Goal: Information Seeking & Learning: Learn about a topic

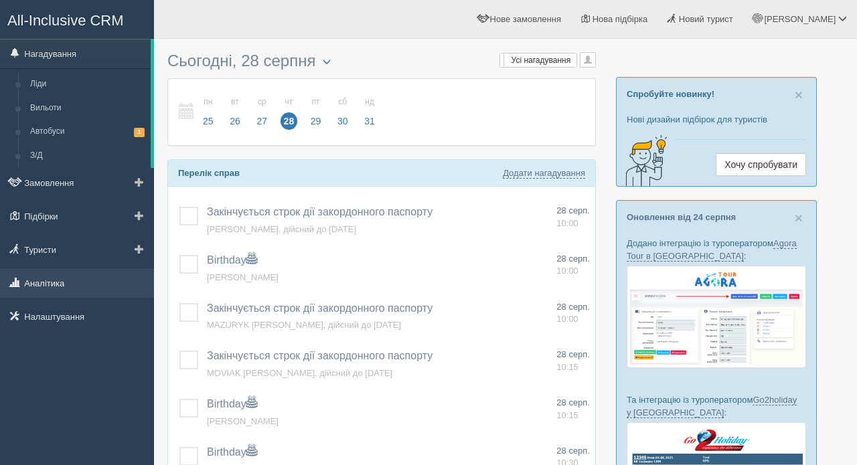
click at [52, 281] on link "Аналітика" at bounding box center [77, 282] width 154 height 29
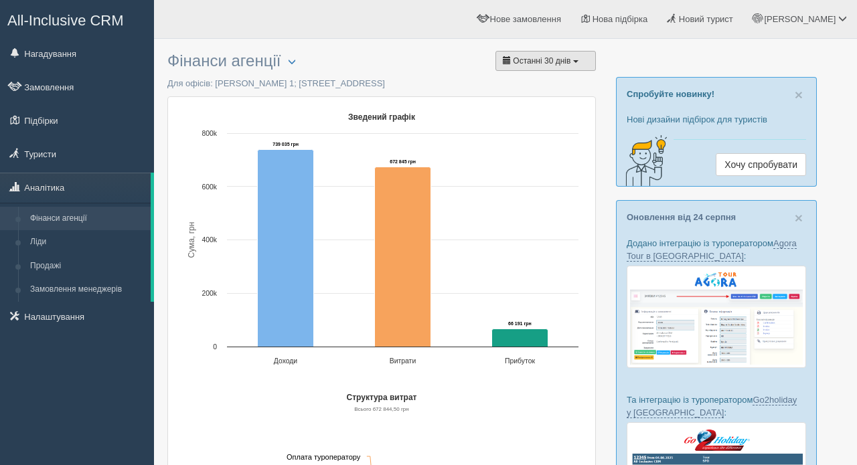
click at [553, 65] on span "Останні 30 днів" at bounding box center [542, 60] width 58 height 9
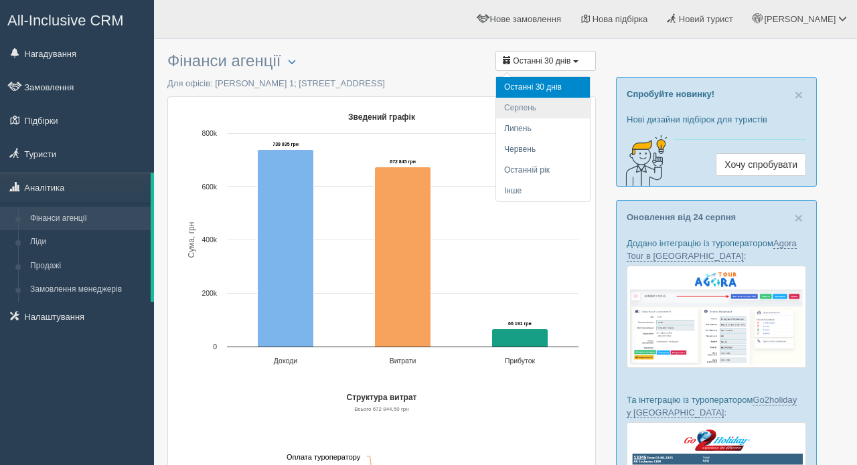
click at [533, 104] on li "Серпень" at bounding box center [543, 108] width 94 height 21
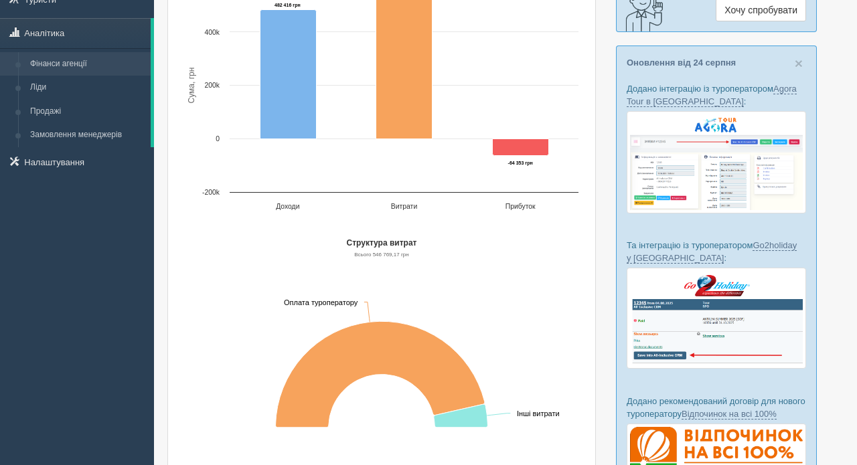
scroll to position [171, 0]
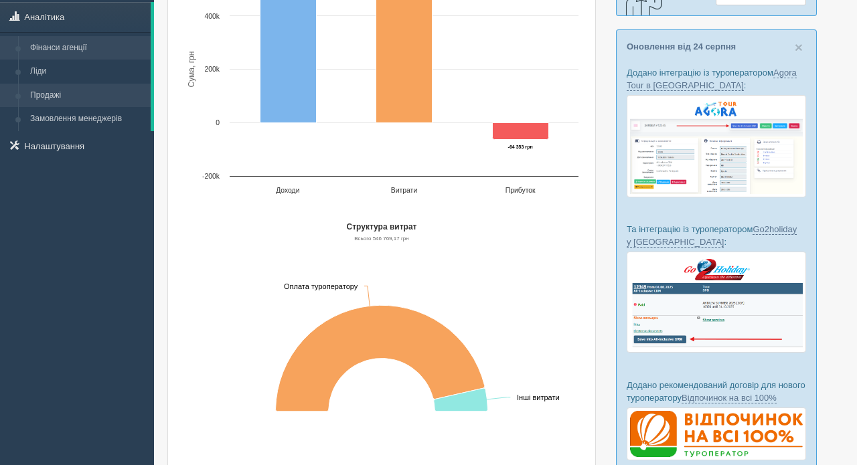
click at [64, 97] on link "Продажі" at bounding box center [87, 96] width 126 height 24
